Goal: Task Accomplishment & Management: Manage account settings

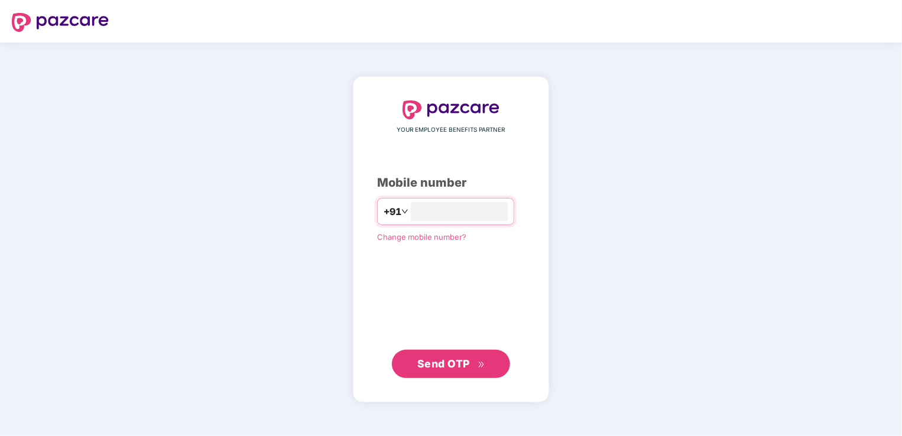
type input "**********"
click at [427, 366] on span "Send OTP" at bounding box center [443, 363] width 53 height 12
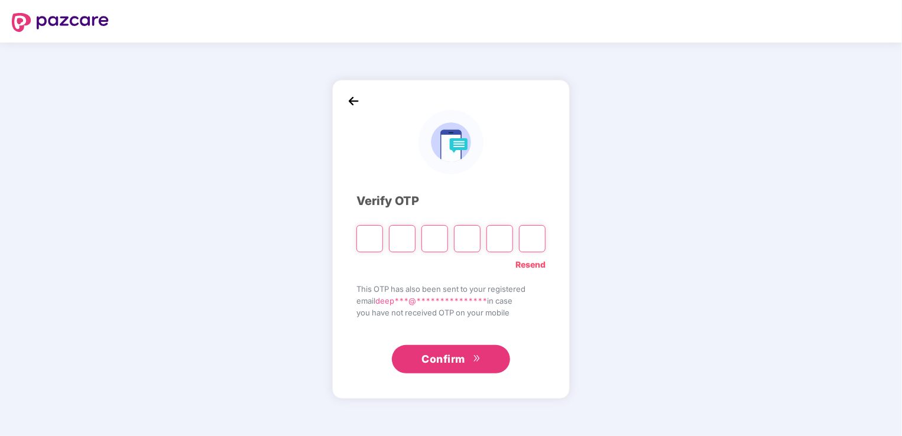
type input "*"
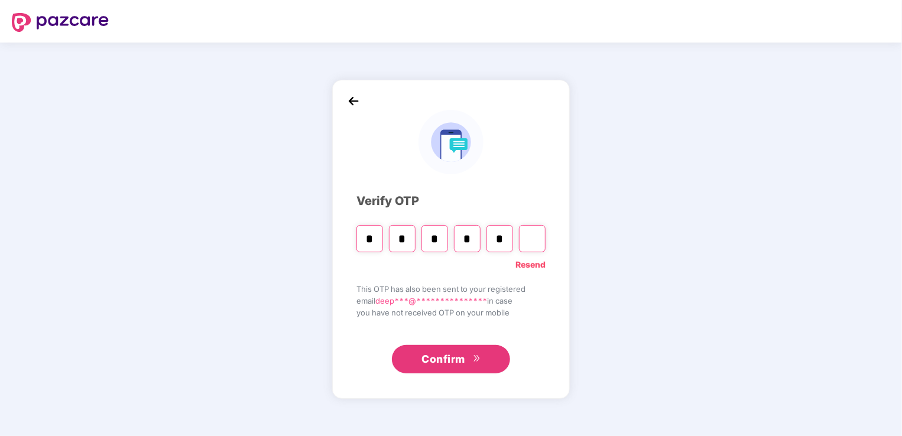
type input "*"
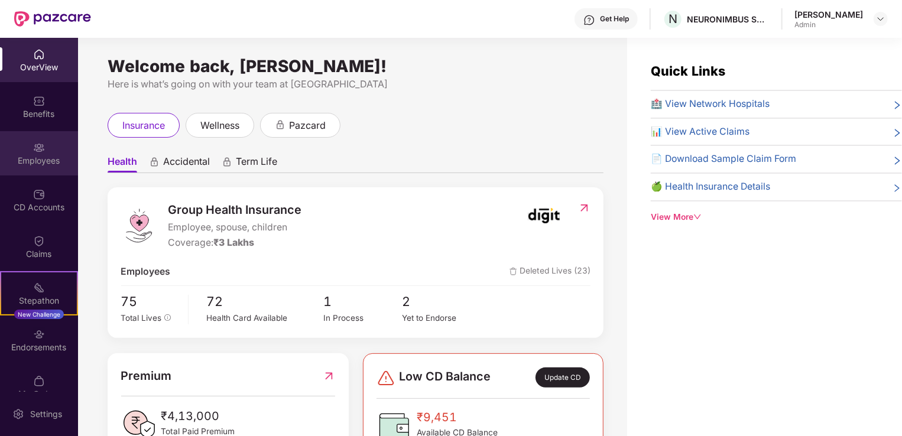
click at [35, 150] on img at bounding box center [39, 148] width 12 height 12
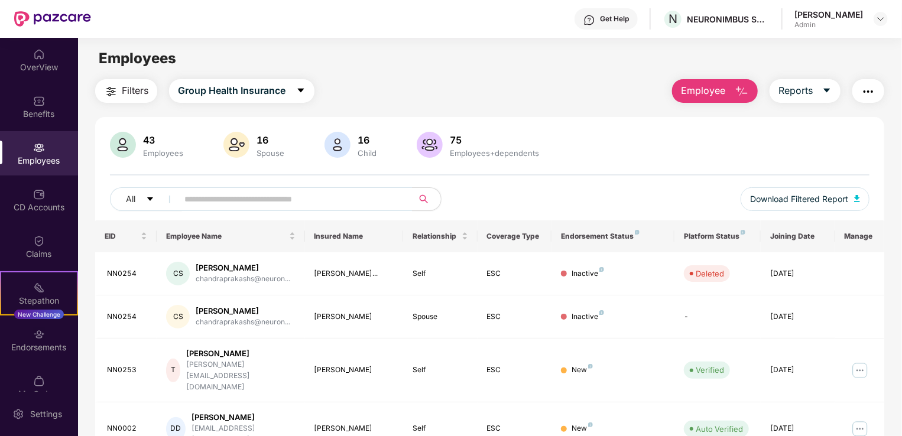
click at [729, 93] on button "Employee" at bounding box center [715, 91] width 86 height 24
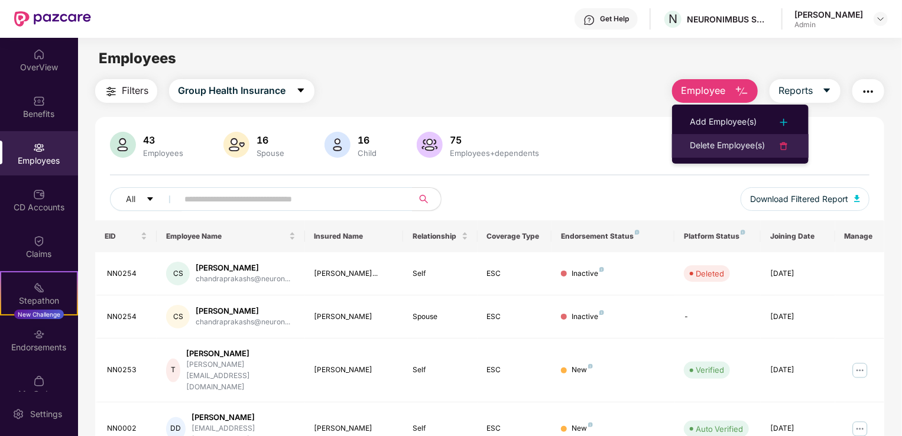
click at [775, 146] on div at bounding box center [778, 146] width 26 height 14
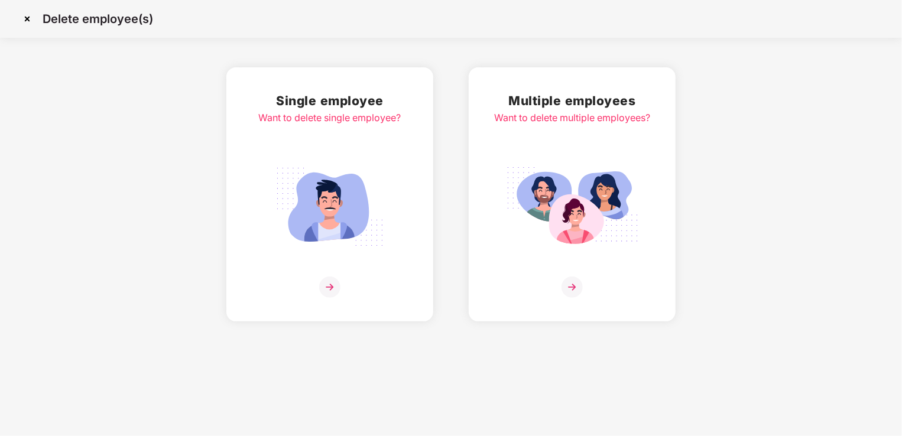
click at [334, 291] on img at bounding box center [329, 287] width 21 height 21
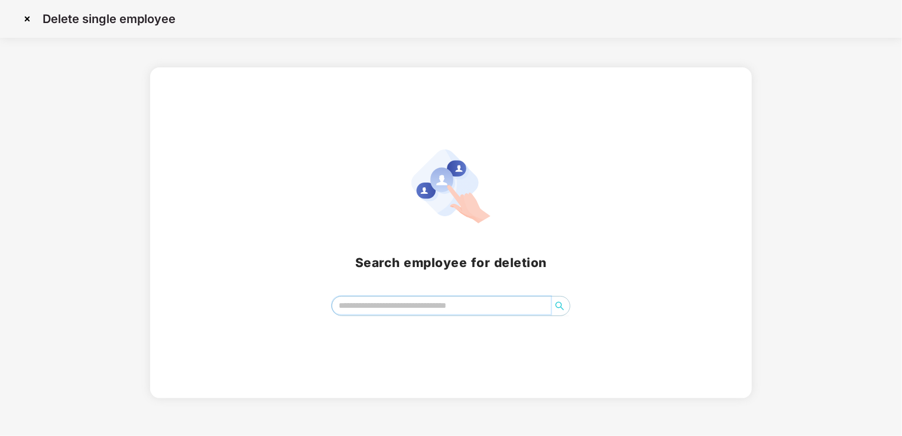
click at [362, 308] on input "search" at bounding box center [441, 306] width 219 height 18
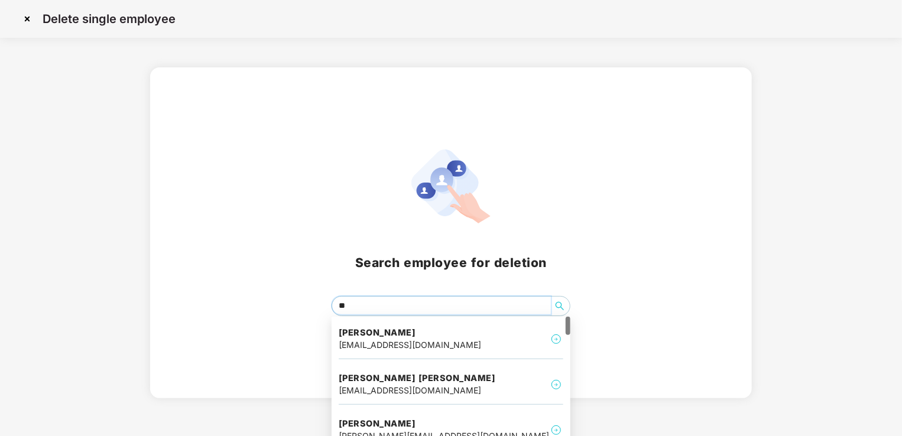
type input "***"
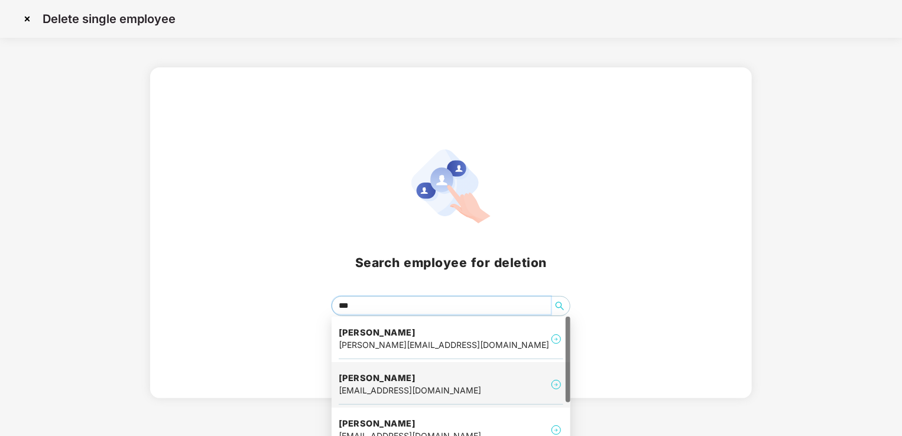
click at [402, 376] on h4 "[PERSON_NAME]" at bounding box center [410, 378] width 142 height 12
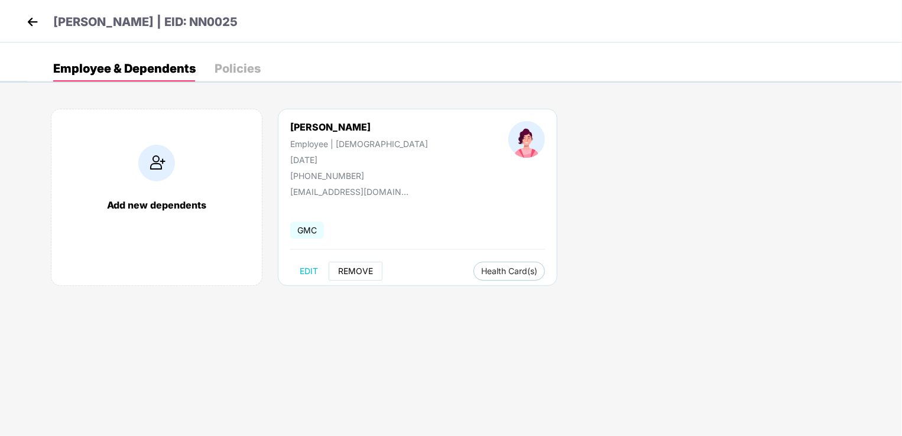
click at [347, 271] on span "REMOVE" at bounding box center [355, 271] width 35 height 9
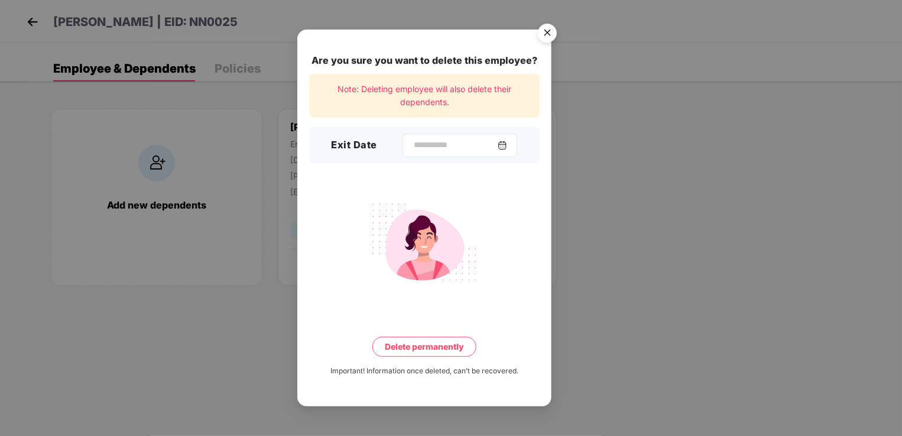
click at [507, 148] on img at bounding box center [502, 145] width 9 height 9
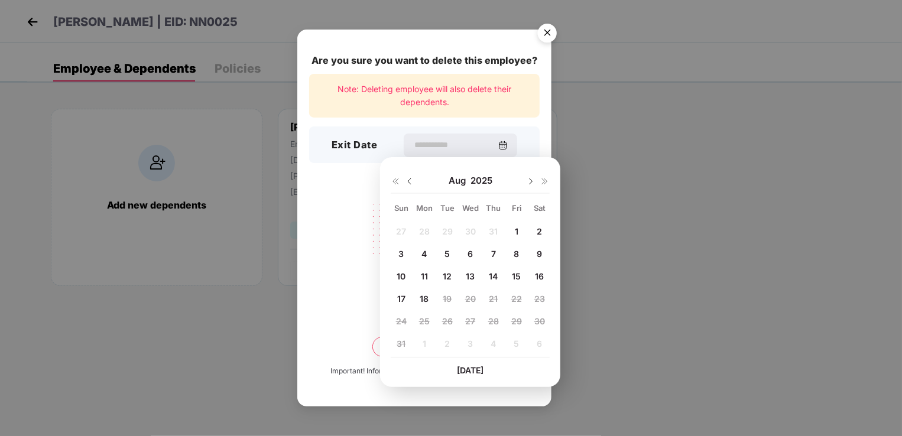
click at [487, 278] on div "14" at bounding box center [494, 276] width 18 height 18
type input "**********"
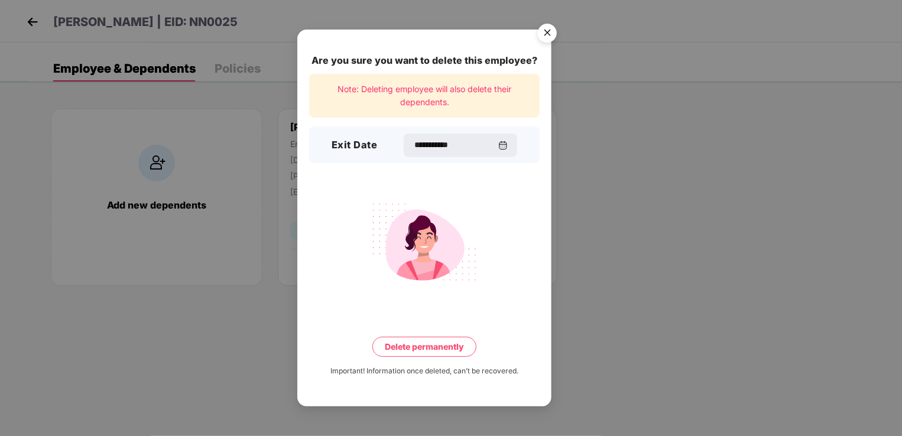
click at [424, 350] on button "Delete permanently" at bounding box center [424, 347] width 104 height 20
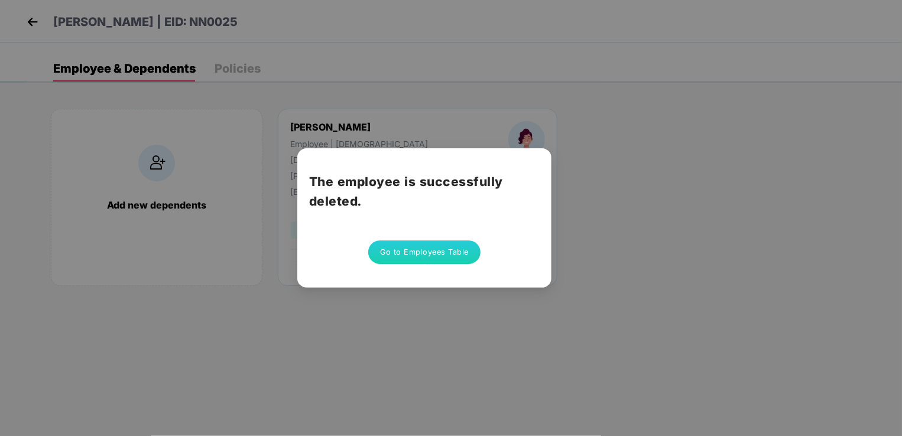
click at [470, 254] on button "Go to Employees Table" at bounding box center [424, 253] width 112 height 24
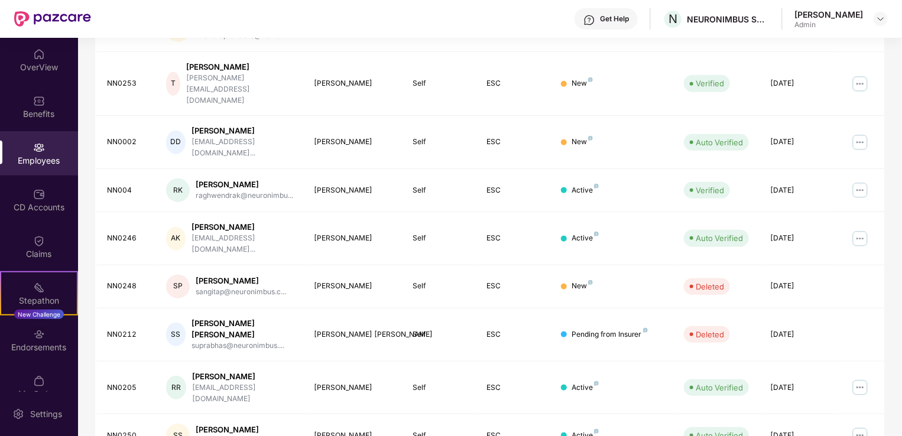
scroll to position [288, 0]
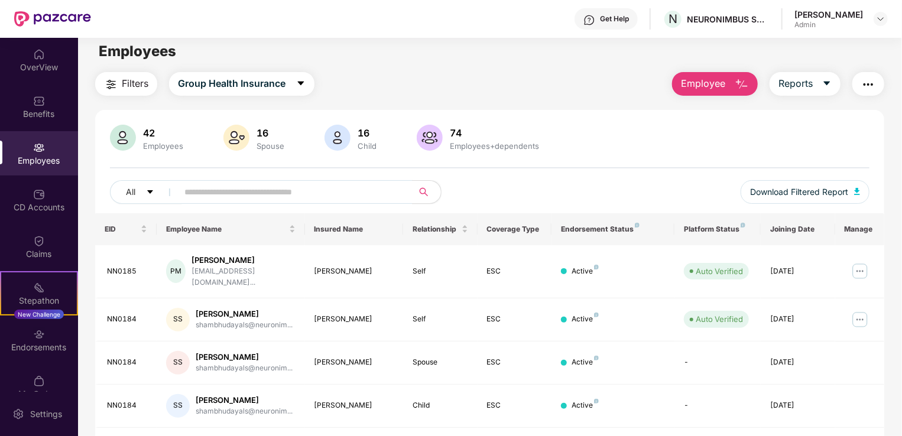
scroll to position [0, 0]
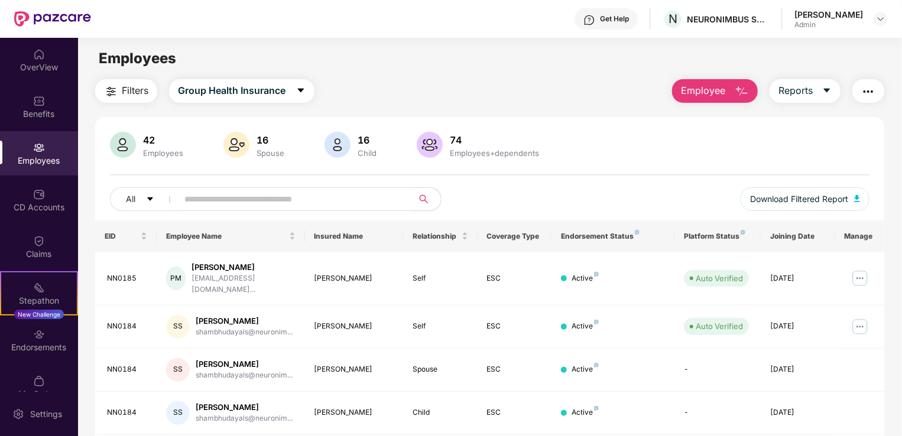
click at [284, 203] on input "text" at bounding box center [290, 199] width 212 height 18
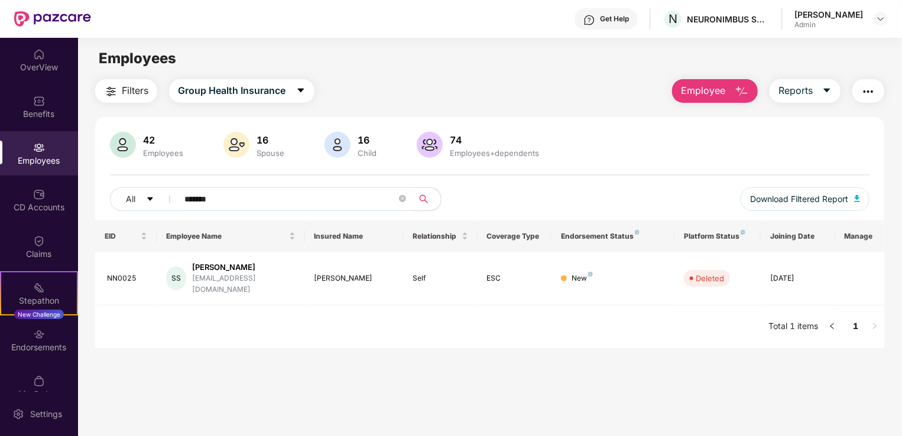
type input "*******"
click at [41, 157] on div "Employees" at bounding box center [39, 161] width 78 height 12
click at [41, 158] on div "Employees" at bounding box center [39, 161] width 78 height 12
click at [35, 157] on div "Employees" at bounding box center [39, 161] width 78 height 12
click at [402, 197] on icon "close-circle" at bounding box center [402, 198] width 7 height 7
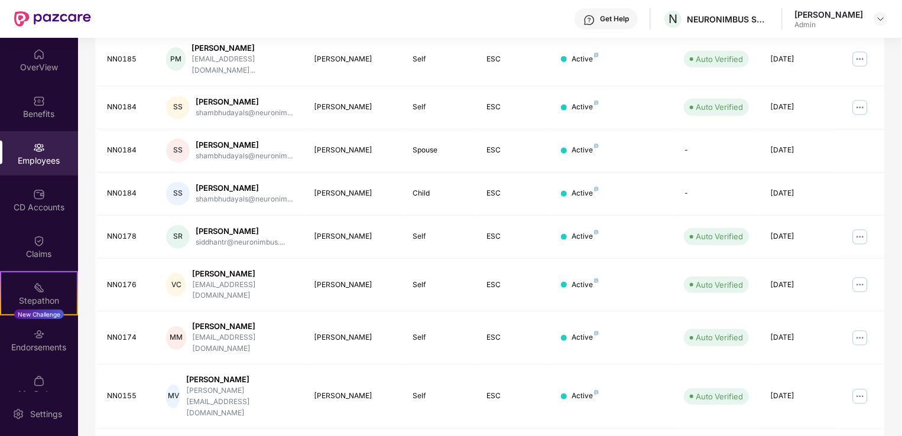
scroll to position [288, 0]
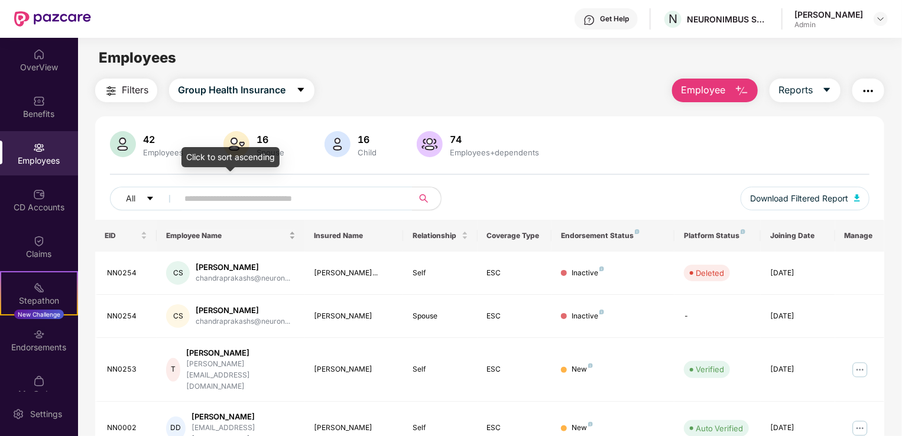
scroll to position [0, 0]
click at [882, 15] on img at bounding box center [880, 18] width 9 height 9
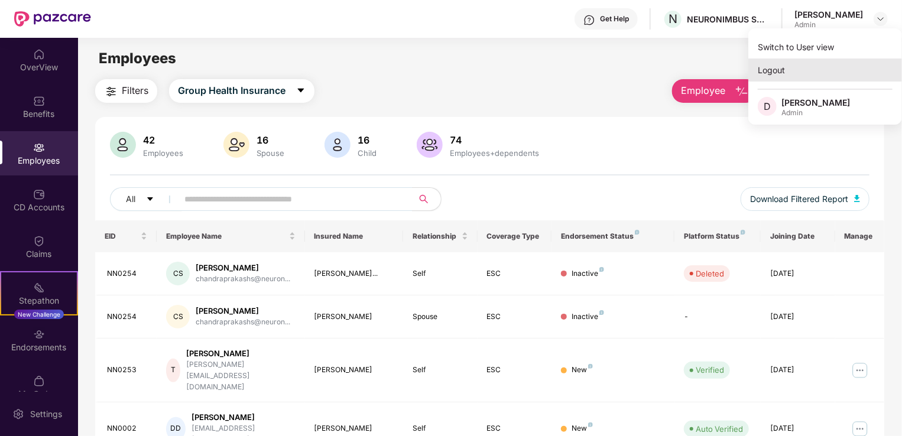
click at [778, 68] on div "Logout" at bounding box center [825, 70] width 154 height 23
